Goal: Navigation & Orientation: Find specific page/section

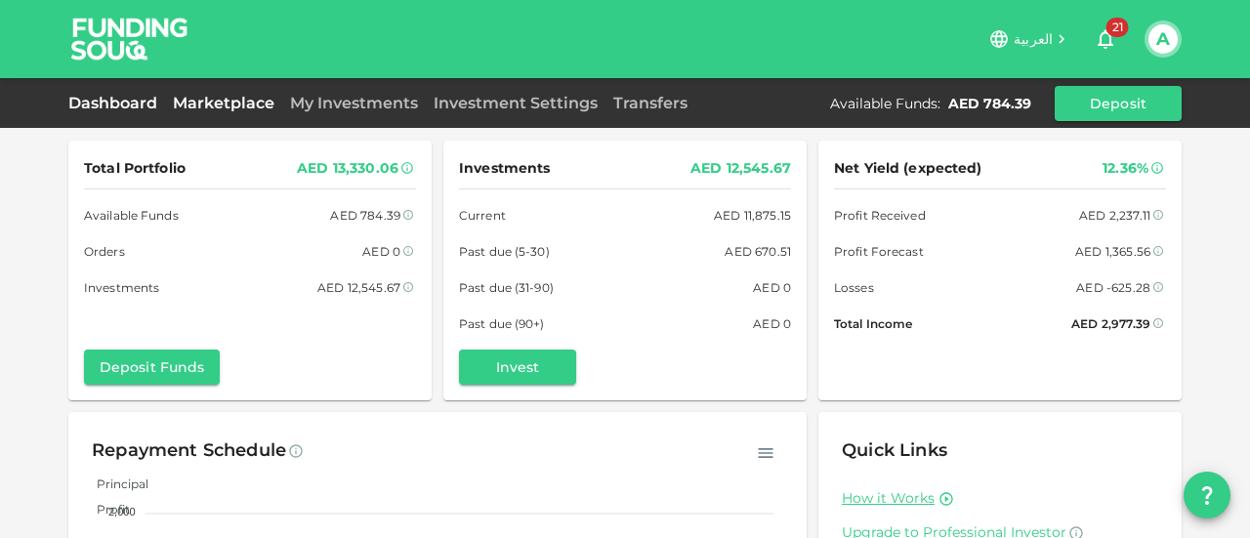
click at [227, 97] on link "Marketplace" at bounding box center [223, 103] width 117 height 19
click at [311, 103] on link "My Investments" at bounding box center [354, 103] width 144 height 19
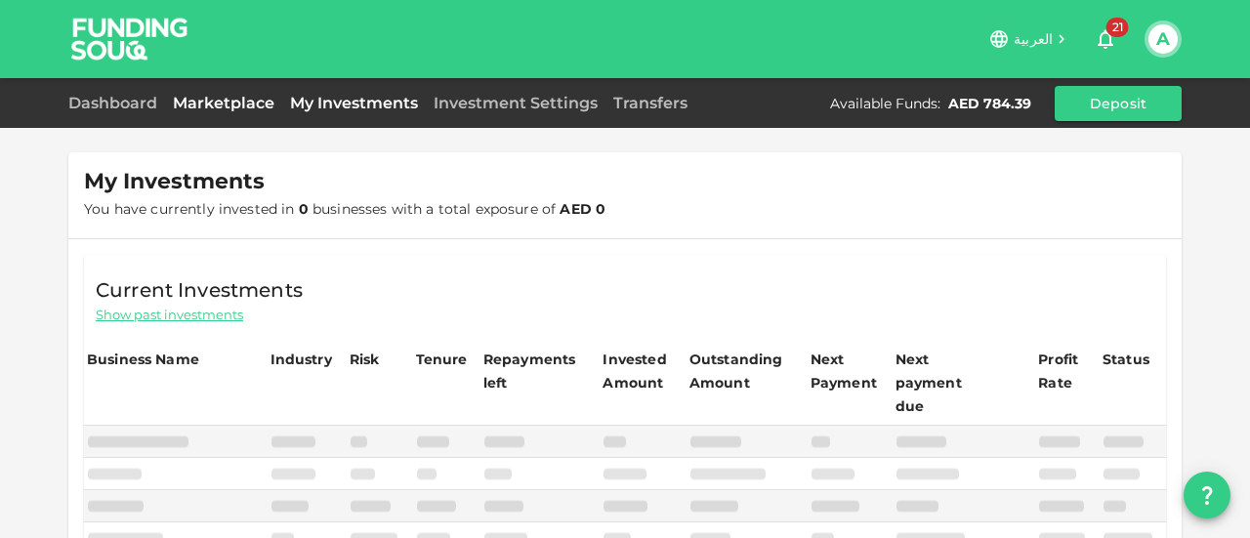
click at [239, 107] on link "Marketplace" at bounding box center [223, 103] width 117 height 19
